Goal: Communication & Community: Answer question/provide support

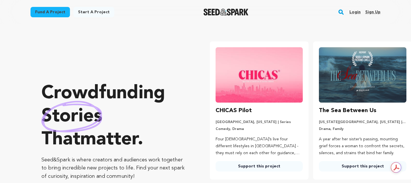
click at [358, 12] on link "Login" at bounding box center [354, 11] width 11 height 9
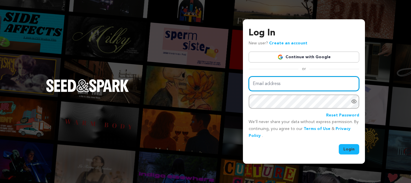
click at [290, 84] on input "Email address" at bounding box center [303, 83] width 110 height 15
type input "LeannaBringht@gmail.com"
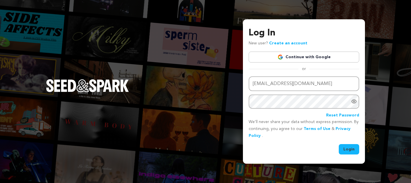
click at [347, 150] on button "Login" at bounding box center [348, 149] width 20 height 10
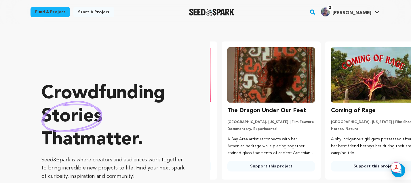
scroll to position [0, 108]
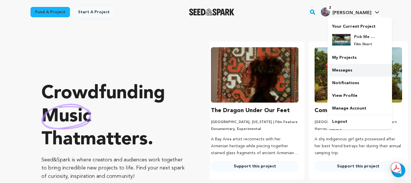
click at [348, 71] on link "Messages" at bounding box center [359, 70] width 64 height 13
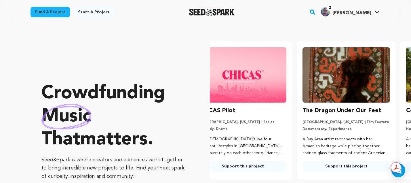
scroll to position [0, 0]
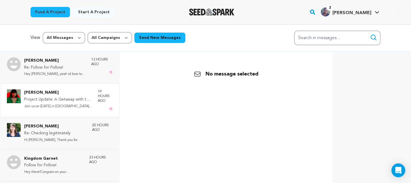
click at [66, 108] on p "Join us on Sept. 6th in La Crescent..." at bounding box center [58, 106] width 68 height 7
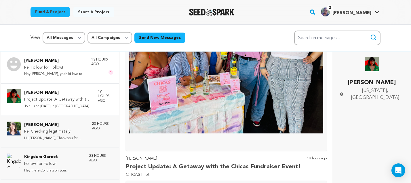
click at [64, 66] on p "Re: Follow for Follow!" at bounding box center [54, 67] width 61 height 7
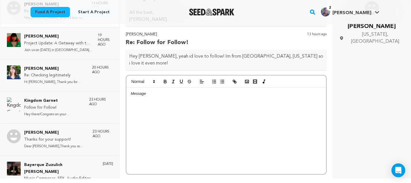
scroll to position [97, 0]
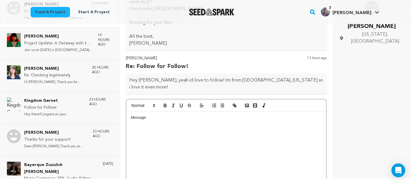
click at [147, 115] on div at bounding box center [226, 154] width 200 height 86
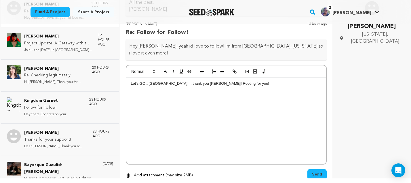
scroll to position [143, 0]
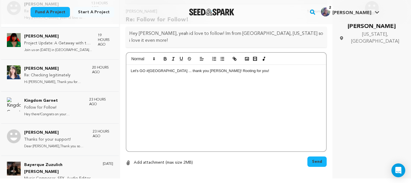
click at [313, 158] on span "Send" at bounding box center [317, 161] width 10 height 6
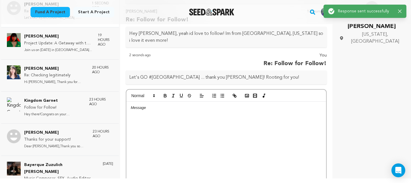
scroll to position [101, 0]
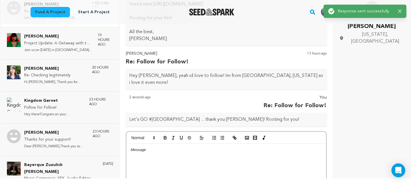
click at [135, 54] on p "[PERSON_NAME]" at bounding box center [157, 53] width 63 height 7
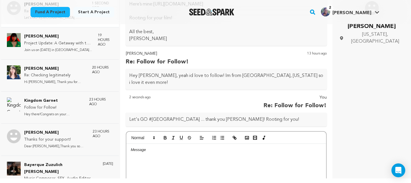
click at [380, 26] on p "[PERSON_NAME]" at bounding box center [371, 26] width 65 height 9
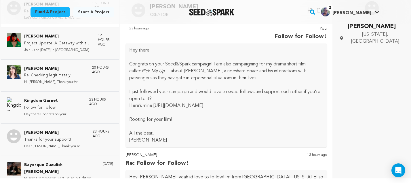
scroll to position [0, 0]
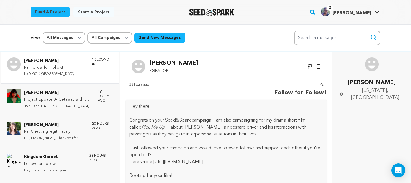
click at [168, 63] on p "[PERSON_NAME]" at bounding box center [174, 62] width 48 height 9
click at [140, 64] on img at bounding box center [138, 67] width 14 height 14
click at [157, 68] on p "Creator" at bounding box center [174, 71] width 48 height 7
click at [39, 61] on p "Vincent Rosas" at bounding box center [55, 60] width 62 height 7
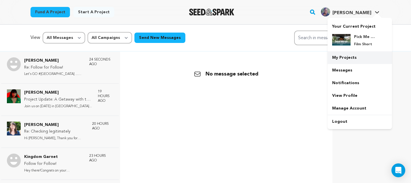
click at [345, 58] on link "My Projects" at bounding box center [359, 57] width 64 height 13
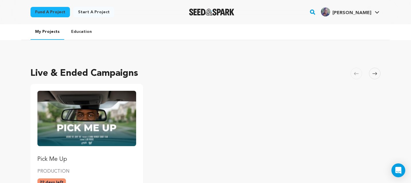
click at [87, 170] on p "PRODUCTION" at bounding box center [86, 171] width 99 height 7
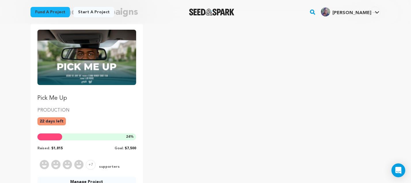
scroll to position [70, 0]
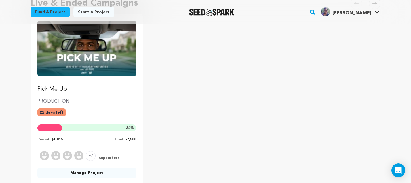
click at [115, 101] on p "PRODUCTION" at bounding box center [86, 101] width 99 height 7
click at [91, 173] on link "Manage Project" at bounding box center [86, 172] width 99 height 10
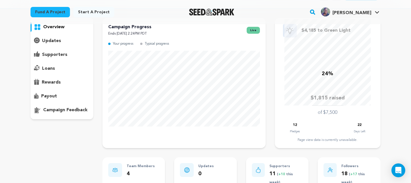
scroll to position [35, 0]
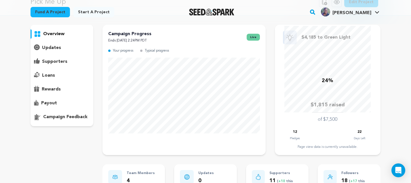
click at [60, 62] on p "supporters" at bounding box center [54, 61] width 25 height 7
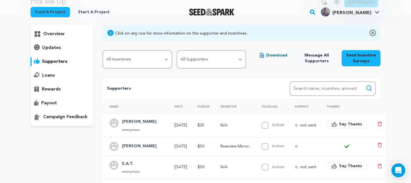
click at [135, 120] on h4 "Linda Wiley" at bounding box center [139, 121] width 35 height 7
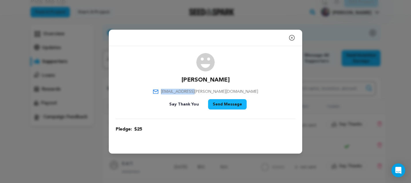
drag, startPoint x: 228, startPoint y: 90, endPoint x: 194, endPoint y: 91, distance: 33.4
click at [194, 91] on div "Linda Wiley 1wiley1@cox.net Say Thank You Send Message" at bounding box center [205, 82] width 179 height 59
copy span "1wiley1@cox.net"
click at [291, 38] on icon "button" at bounding box center [291, 37] width 5 height 5
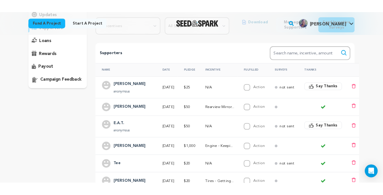
scroll to position [75, 0]
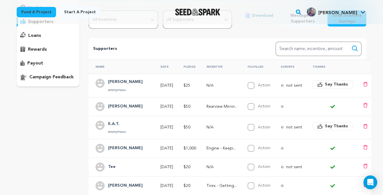
click at [329, 83] on span "Say Thanks" at bounding box center [336, 84] width 23 height 6
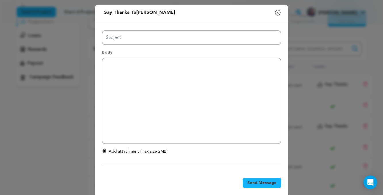
type input "Thanks for your support!"
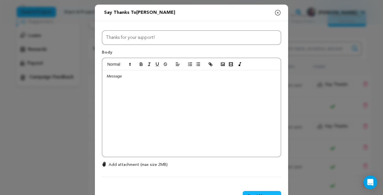
click at [168, 80] on div at bounding box center [191, 113] width 178 height 86
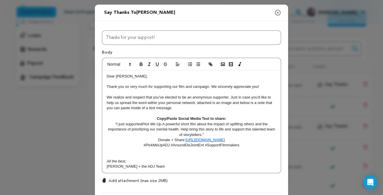
scroll to position [0, 0]
click at [137, 76] on p "Dear Ms. LaRonda," at bounding box center [192, 76] width 170 height 5
click at [146, 76] on p "Dear Linda," at bounding box center [192, 76] width 170 height 5
click at [126, 181] on p "Add attachment (max size 2MB)" at bounding box center [138, 181] width 59 height 6
click at [104, 178] on input "Add attachment (max size 2MB)" at bounding box center [104, 177] width 0 height 0
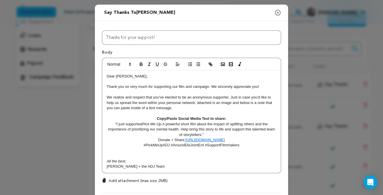
type input "C:\fakepath\Thank You_Purple.png"
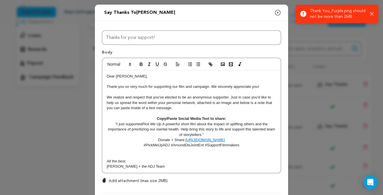
click at [122, 180] on p "Add attachment (max size 2MB)" at bounding box center [138, 181] width 59 height 6
click at [104, 178] on input "Add attachment (max size 2MB)" at bounding box center [104, 177] width 0 height 0
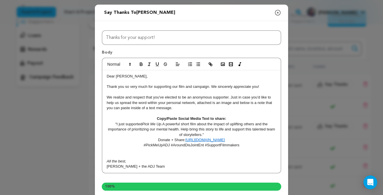
scroll to position [54, 0]
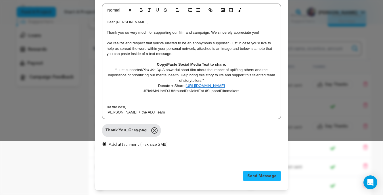
click at [263, 175] on span "Send Message" at bounding box center [261, 176] width 29 height 6
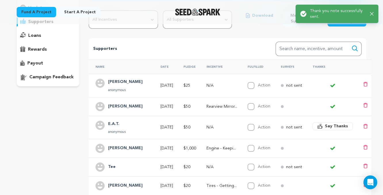
click at [371, 13] on icon "button" at bounding box center [372, 14] width 4 height 4
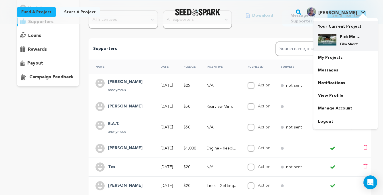
click at [344, 37] on h4 "Pick Me Up" at bounding box center [350, 37] width 21 height 6
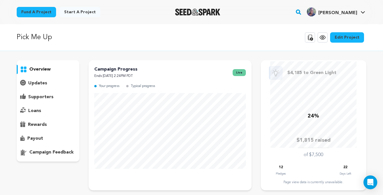
click at [39, 95] on p "supporters" at bounding box center [40, 96] width 25 height 7
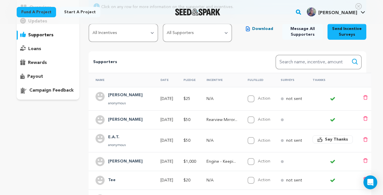
scroll to position [58, 0]
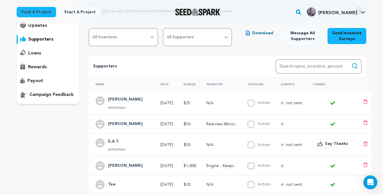
click at [303, 37] on span "Message All Supporters" at bounding box center [302, 36] width 31 height 12
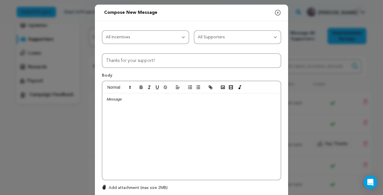
click at [278, 12] on icon "button" at bounding box center [277, 12] width 7 height 7
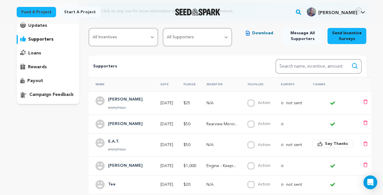
click at [282, 124] on circle at bounding box center [282, 124] width 3 height 3
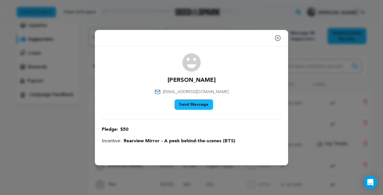
click at [277, 37] on icon "button" at bounding box center [277, 37] width 5 height 5
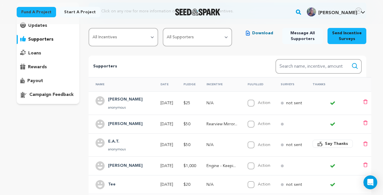
click at [281, 103] on circle at bounding box center [282, 103] width 3 height 3
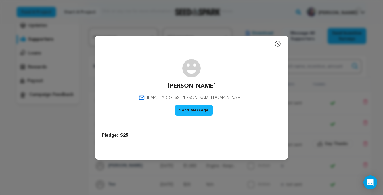
click at [278, 44] on icon "button" at bounding box center [277, 43] width 7 height 7
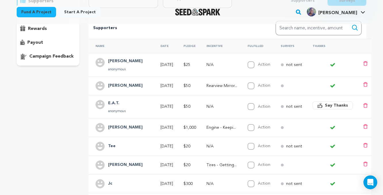
scroll to position [70, 0]
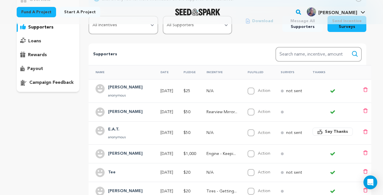
click at [285, 73] on th "Surveys" at bounding box center [290, 72] width 32 height 14
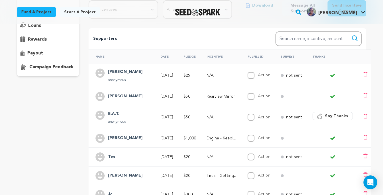
scroll to position [86, 0]
click at [282, 137] on circle at bounding box center [282, 137] width 3 height 3
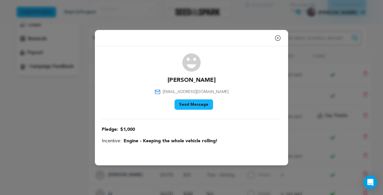
click at [279, 38] on icon "button" at bounding box center [277, 38] width 7 height 7
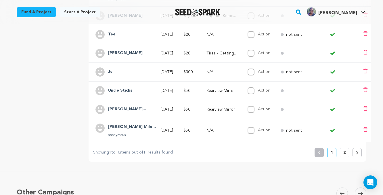
scroll to position [212, 0]
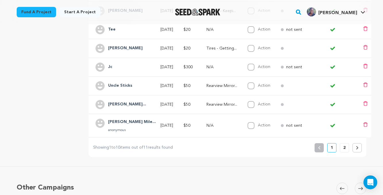
click at [345, 149] on p "2" at bounding box center [344, 148] width 2 height 6
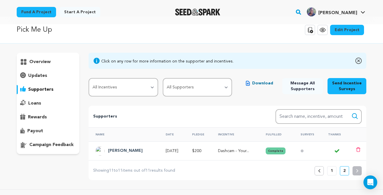
scroll to position [0, 0]
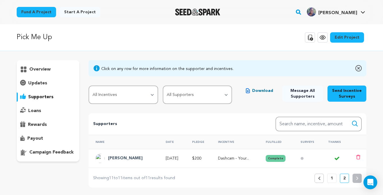
click at [320, 178] on icon at bounding box center [319, 177] width 3 height 3
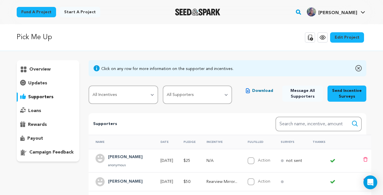
click at [35, 110] on p "loans" at bounding box center [34, 110] width 13 height 7
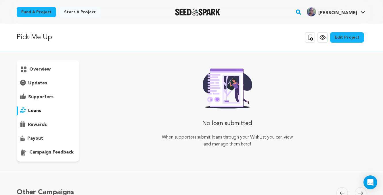
click at [36, 127] on p "rewards" at bounding box center [37, 124] width 19 height 7
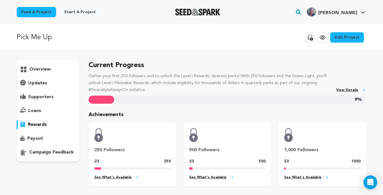
scroll to position [16, 0]
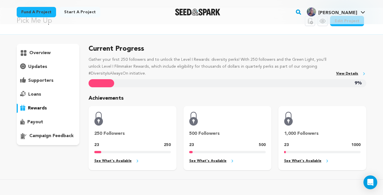
click at [32, 52] on p "overview" at bounding box center [39, 52] width 21 height 7
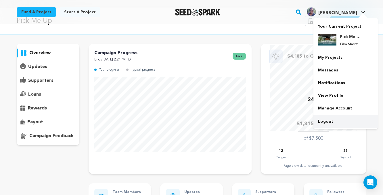
click at [322, 122] on link "Logout" at bounding box center [345, 121] width 64 height 13
